Goal: Task Accomplishment & Management: Use online tool/utility

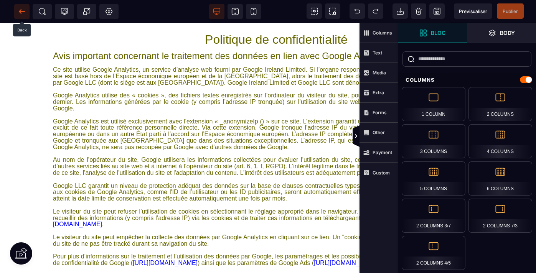
click at [23, 12] on icon at bounding box center [22, 11] width 6 height 0
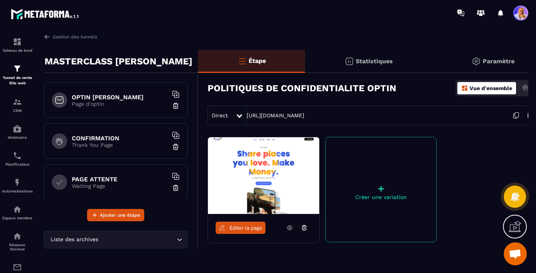
click at [515, 114] on icon at bounding box center [515, 115] width 15 height 15
click at [118, 95] on h6 "OPTIN [PERSON_NAME]" at bounding box center [120, 97] width 96 height 7
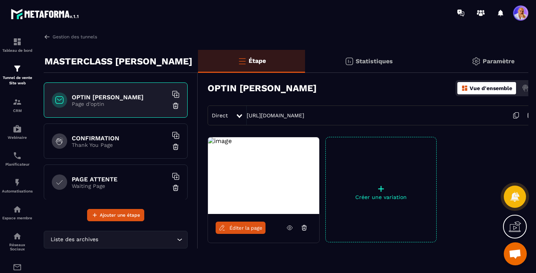
click at [238, 228] on span "Éditer la page" at bounding box center [245, 228] width 33 height 6
